Goal: Task Accomplishment & Management: Manage account settings

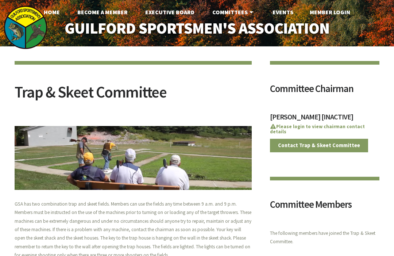
click at [334, 11] on link "Member Login" at bounding box center [330, 12] width 52 height 15
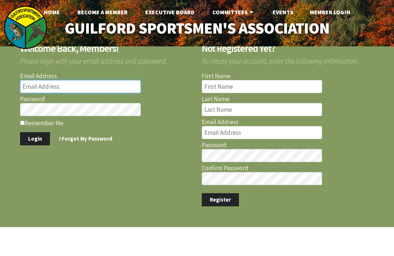
type input "[EMAIL_ADDRESS][DOMAIN_NAME]"
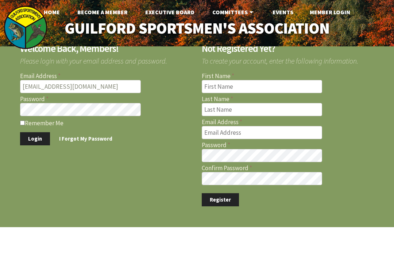
click at [34, 138] on button "Login" at bounding box center [35, 138] width 30 height 13
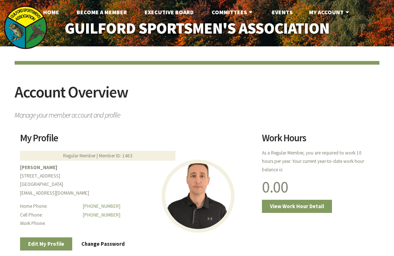
click at [344, 11] on icon at bounding box center [347, 12] width 7 height 6
click at [348, 9] on icon at bounding box center [347, 12] width 7 height 6
